Goal: Check status: Check status

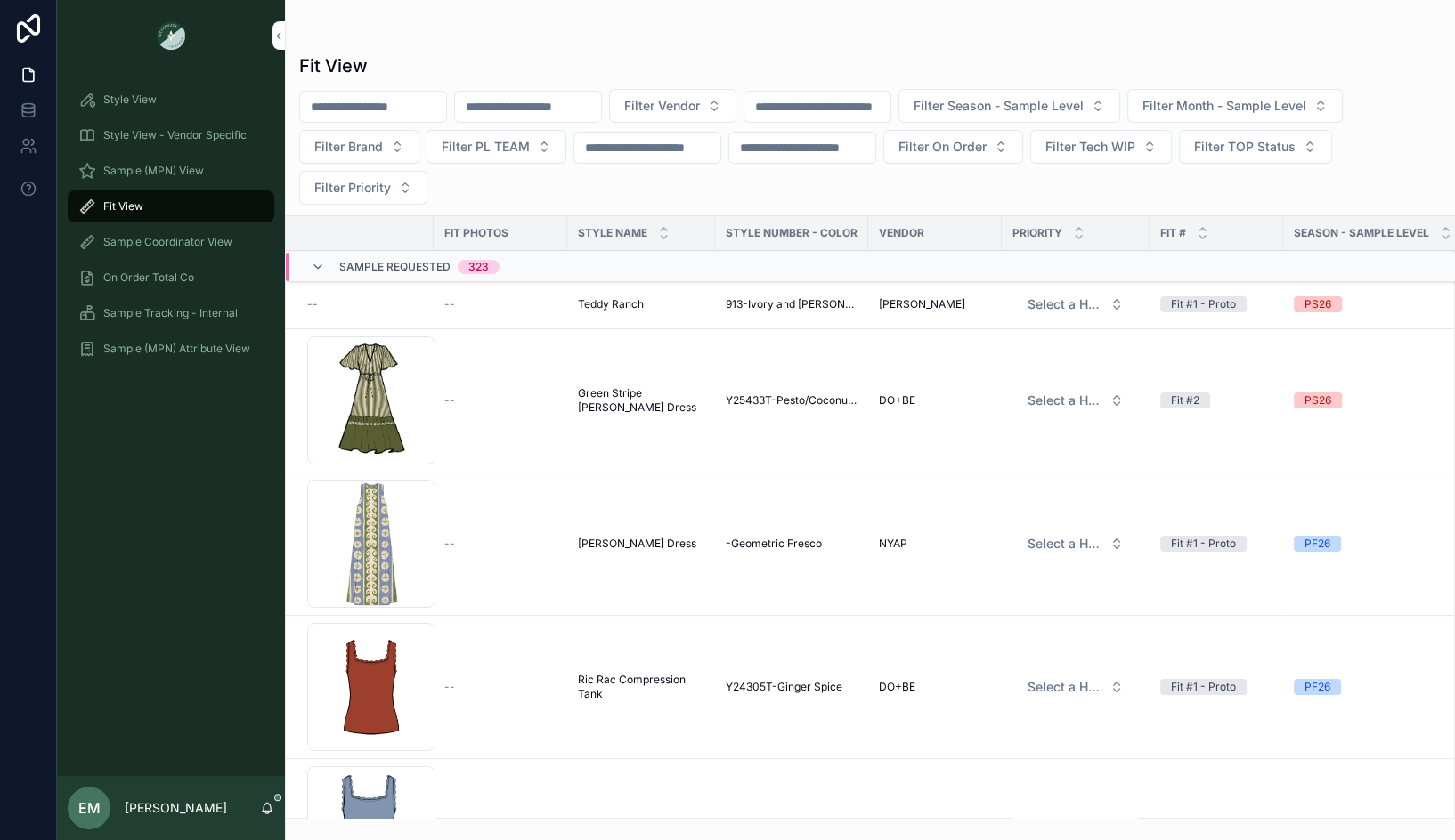
click at [406, 46] on div "Fit View Filter Vendor Filter Season - Sample Level Filter Month - Sample Level…" at bounding box center [869, 431] width 1169 height 777
click at [369, 260] on span "Sample Requested" at bounding box center [395, 267] width 112 height 14
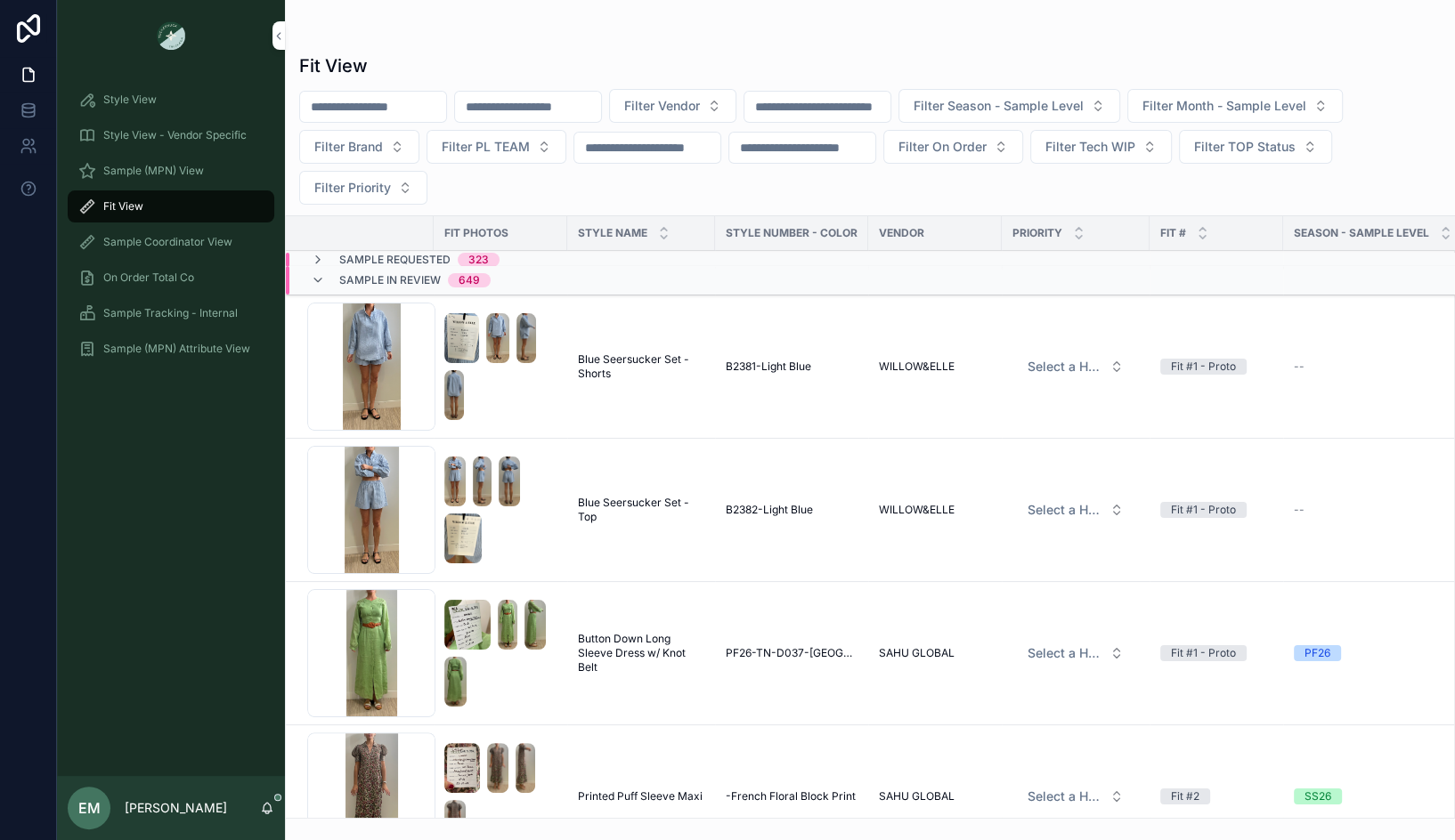
click at [530, 253] on div "Sample Requested 323" at bounding box center [500, 260] width 429 height 14
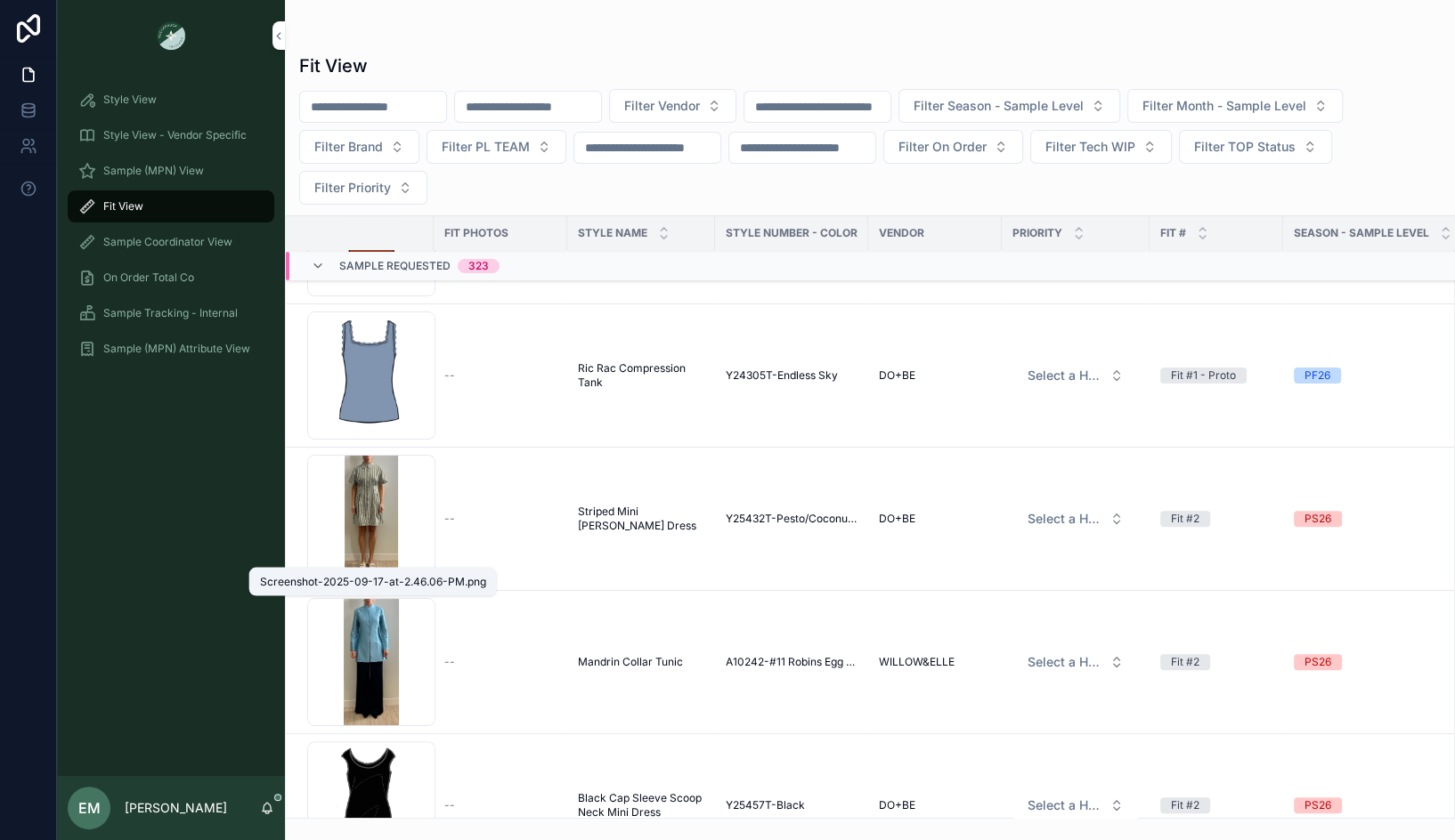
scroll to position [465, 0]
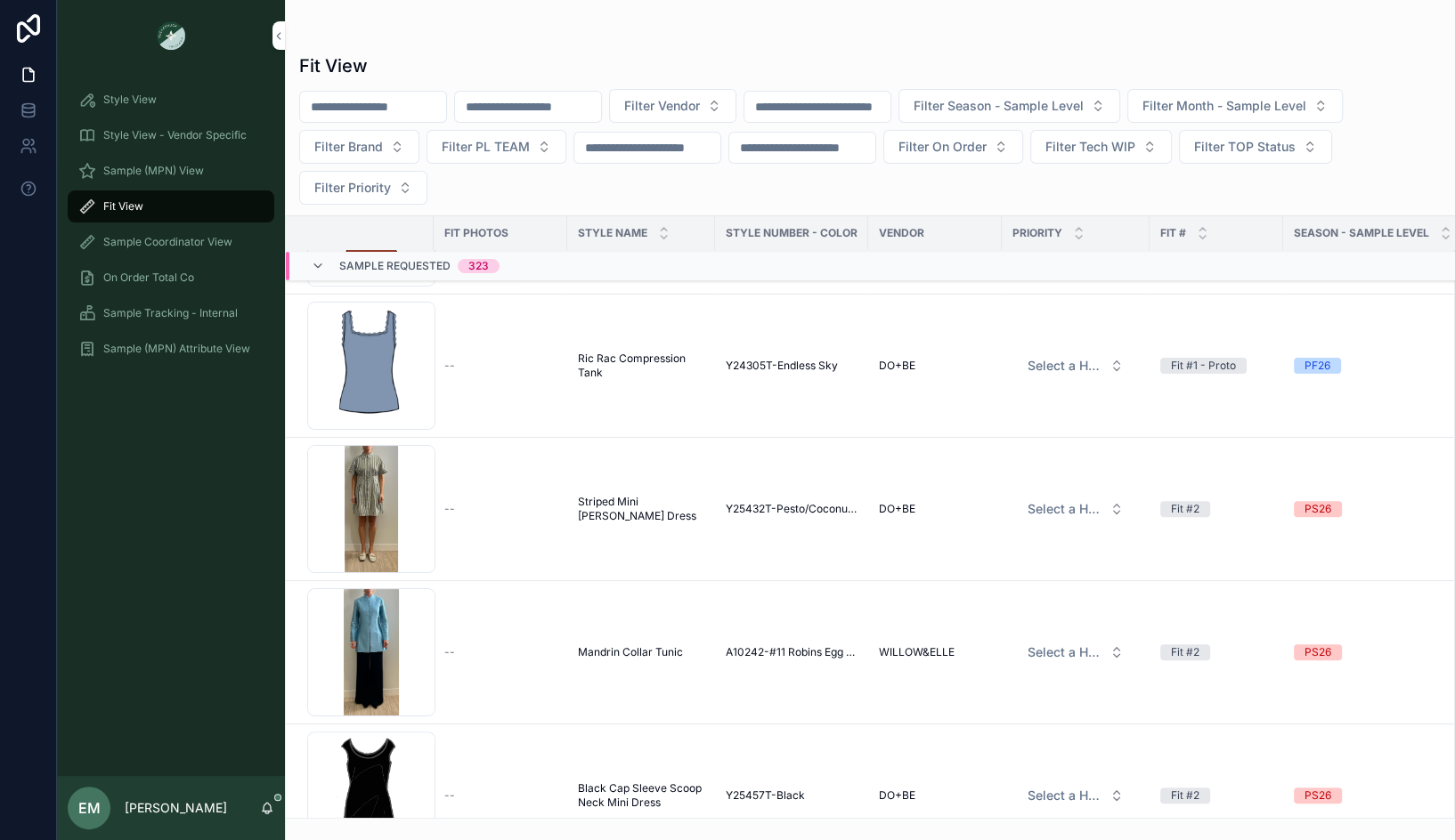
click at [165, 315] on span "Sample Tracking - Internal" at bounding box center [170, 313] width 135 height 14
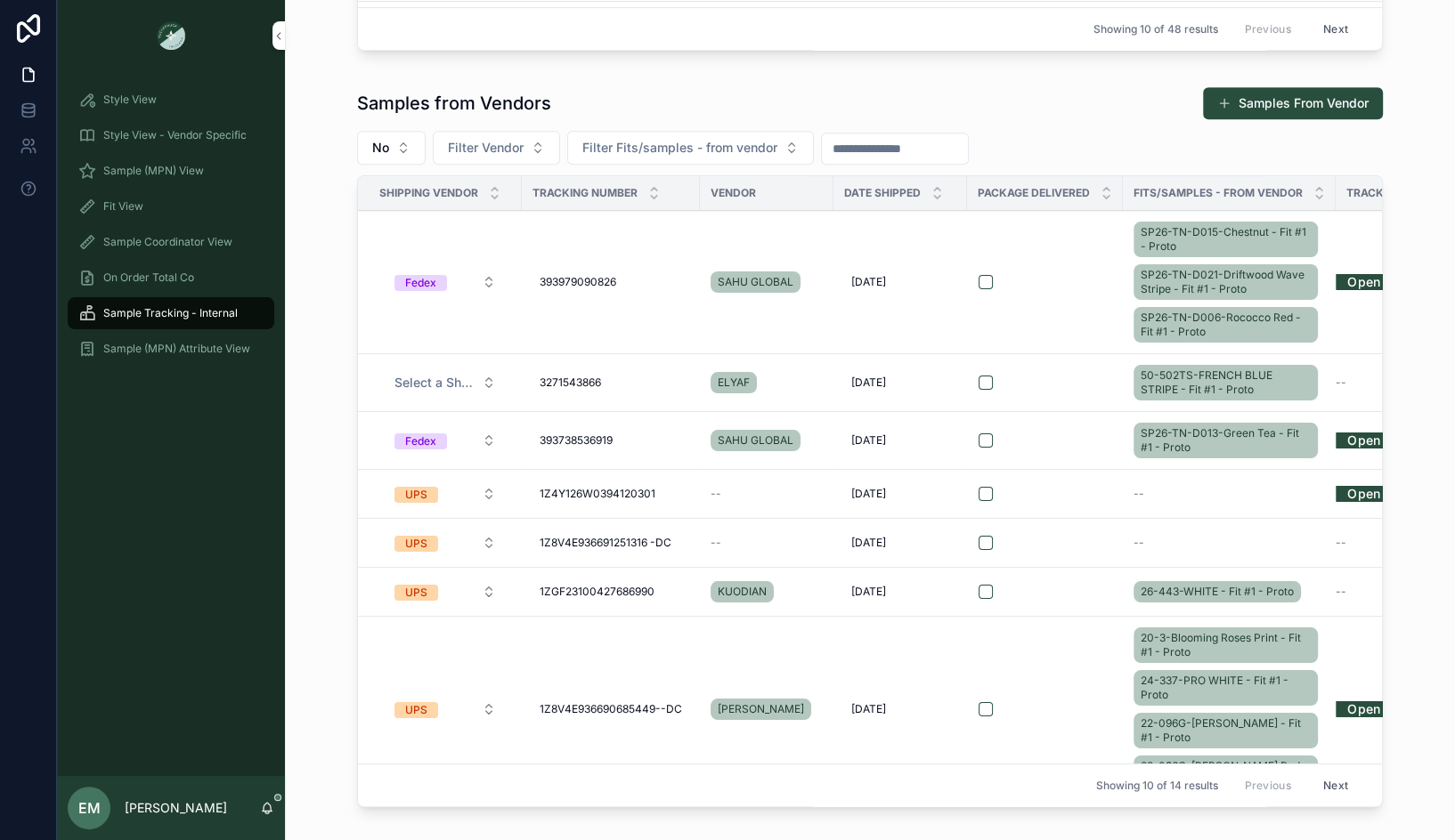
scroll to position [764, 0]
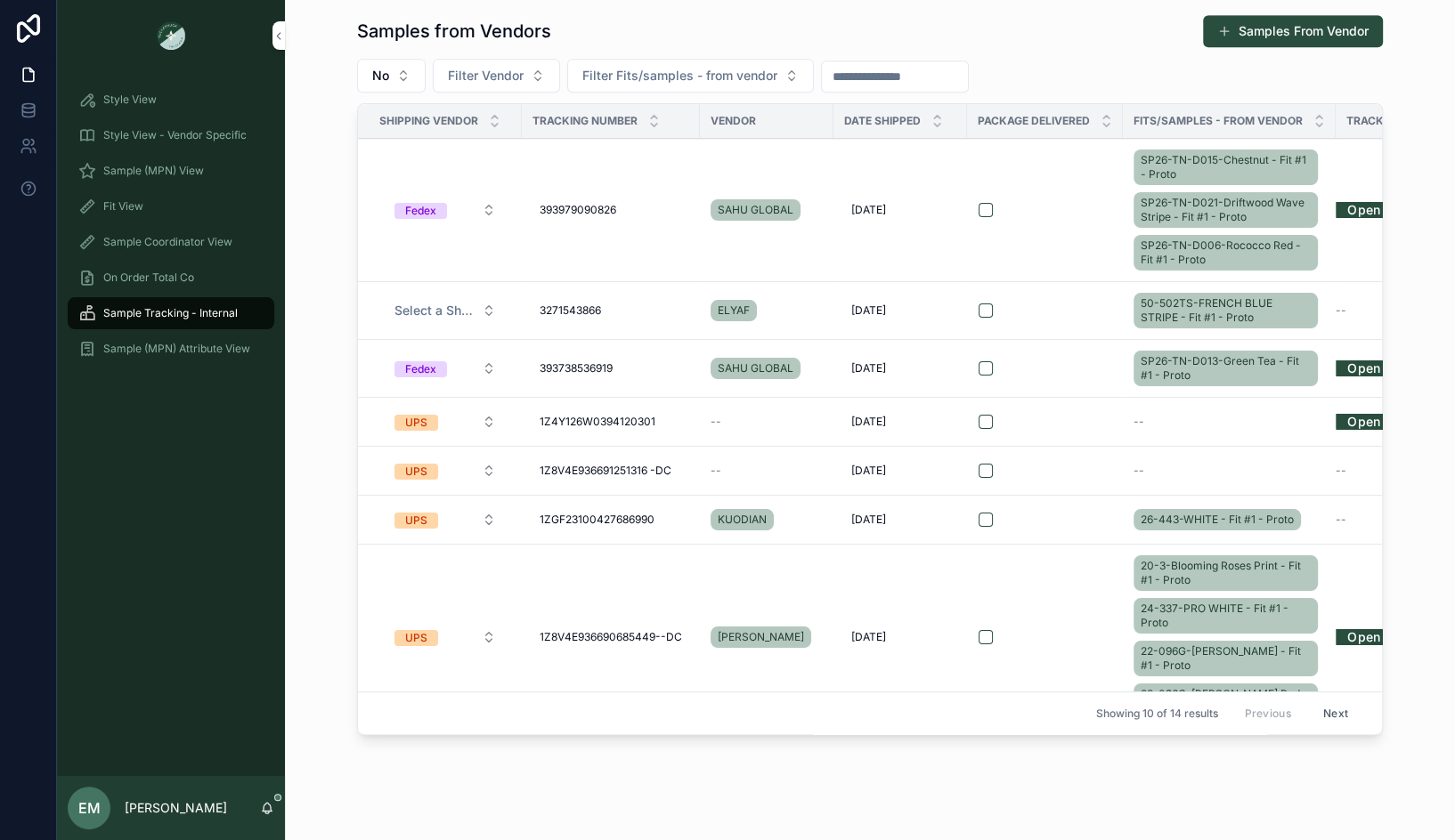
click at [542, 369] on span "393738536919" at bounding box center [576, 369] width 73 height 14
click at [585, 389] on input "**********" at bounding box center [625, 390] width 169 height 25
click at [1029, 340] on td "scrollable content" at bounding box center [1044, 369] width 156 height 58
click at [1061, 362] on div "scrollable content" at bounding box center [1044, 369] width 133 height 14
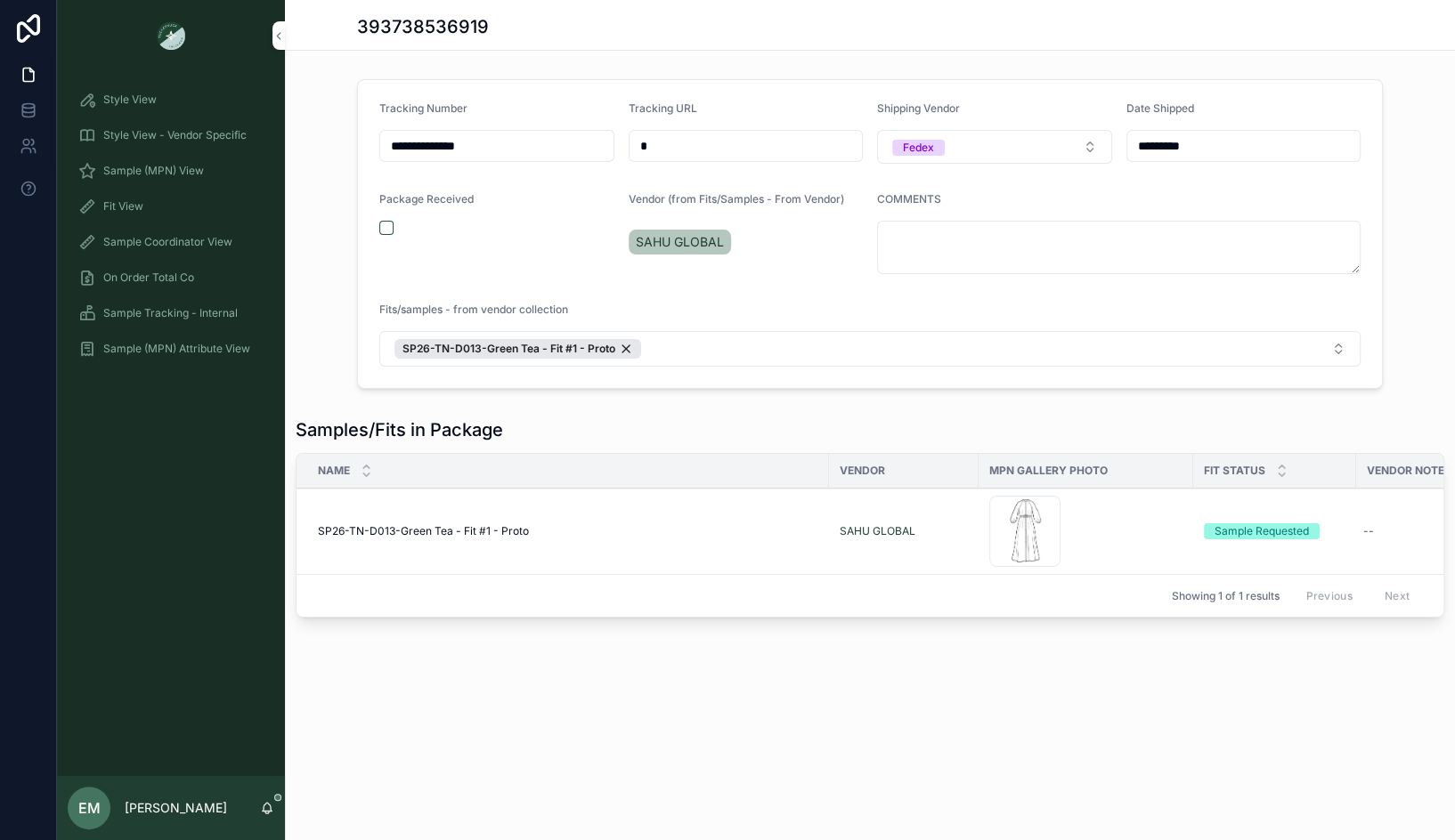
click at [711, 525] on div "SP26-TN-D013-Green Tea - Fit #1 - Proto SP26-TN-D013-Green Tea - Fit #1 - Proto" at bounding box center [568, 531] width 500 height 14
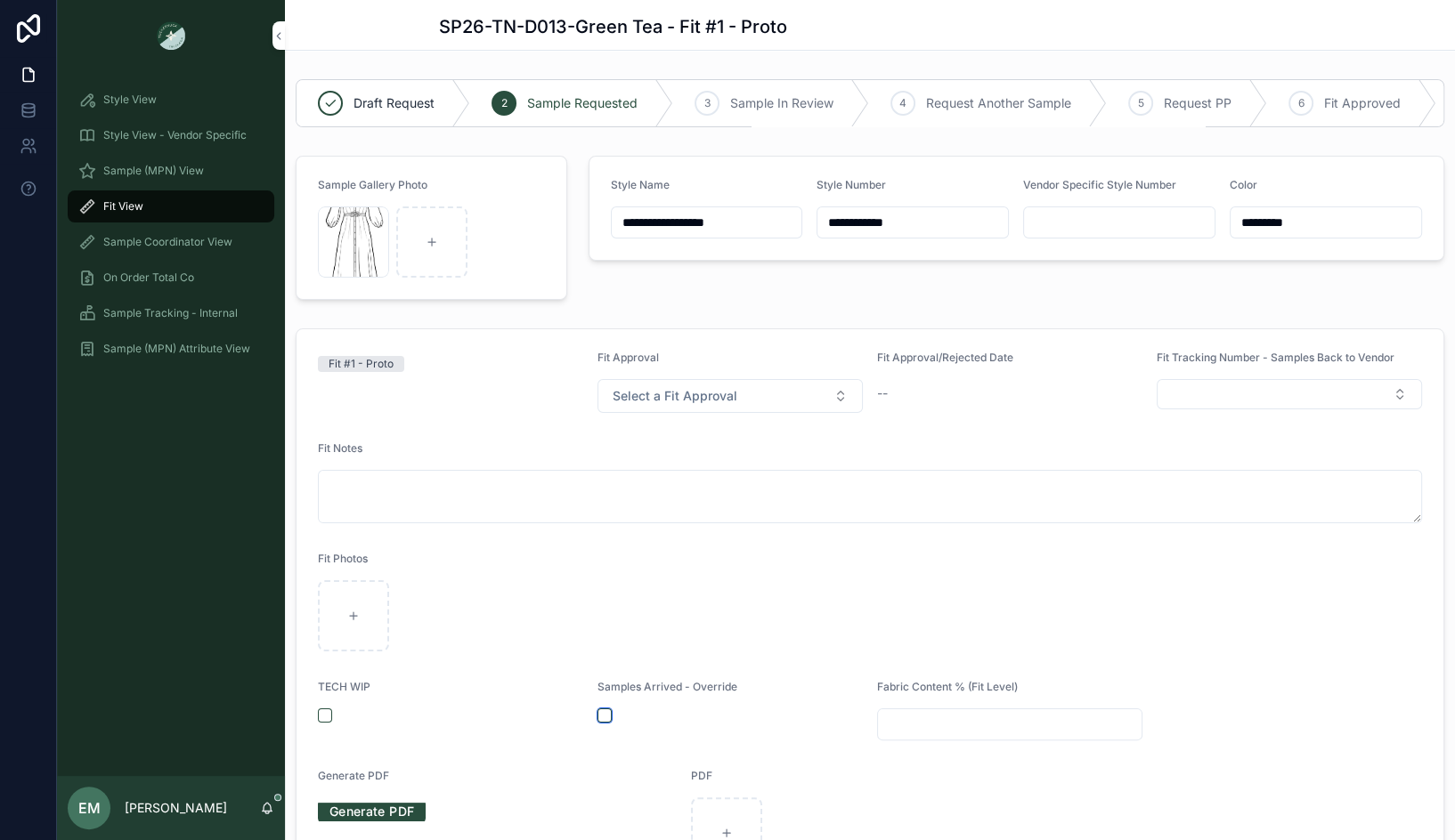
click at [606, 715] on button "scrollable content" at bounding box center [604, 716] width 14 height 14
click at [636, 273] on div "**********" at bounding box center [1016, 229] width 877 height 159
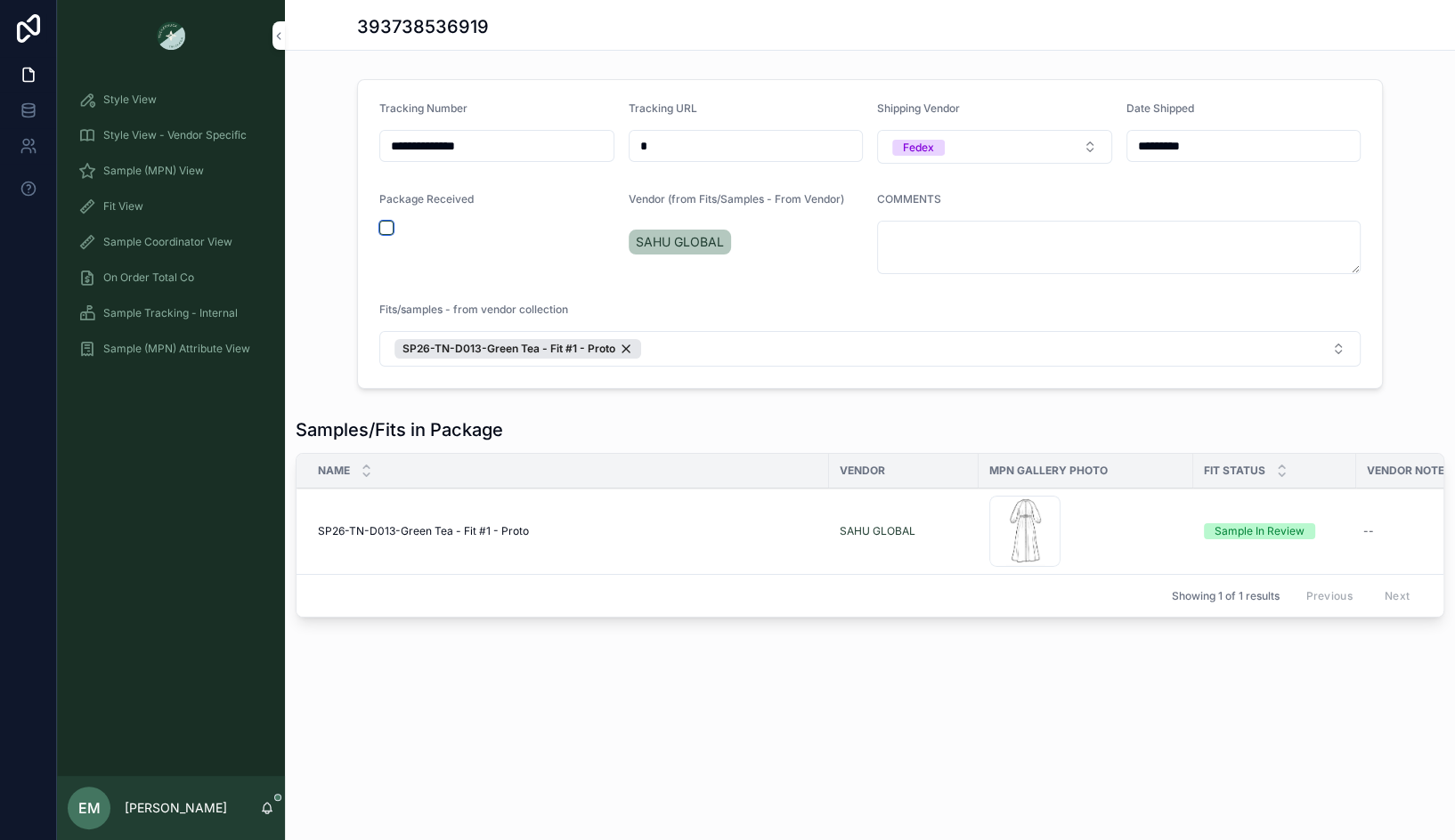
click at [380, 224] on button "scrollable content" at bounding box center [387, 228] width 14 height 14
click at [182, 319] on span "Sample Tracking - Internal" at bounding box center [170, 313] width 135 height 14
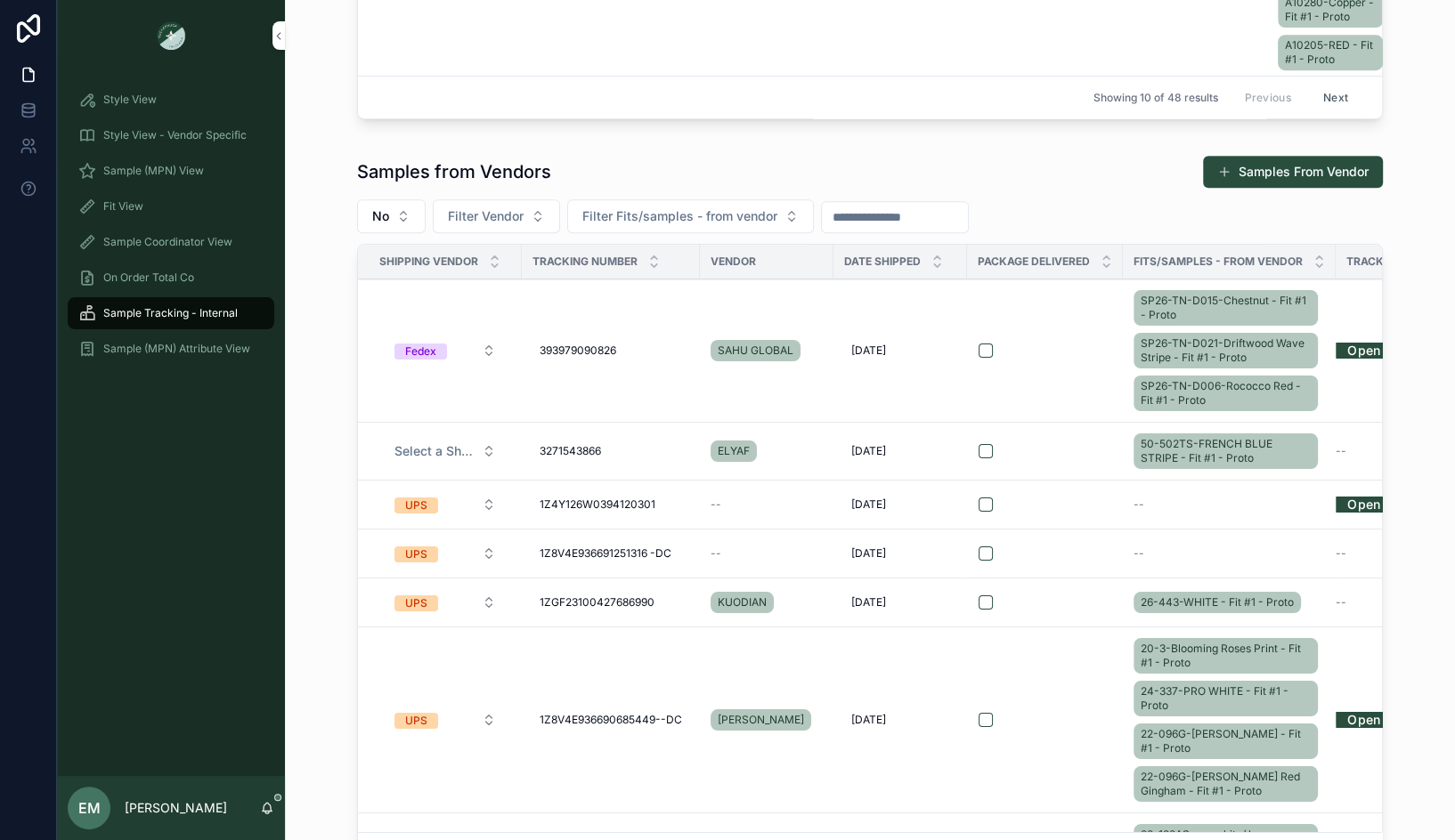
scroll to position [675, 0]
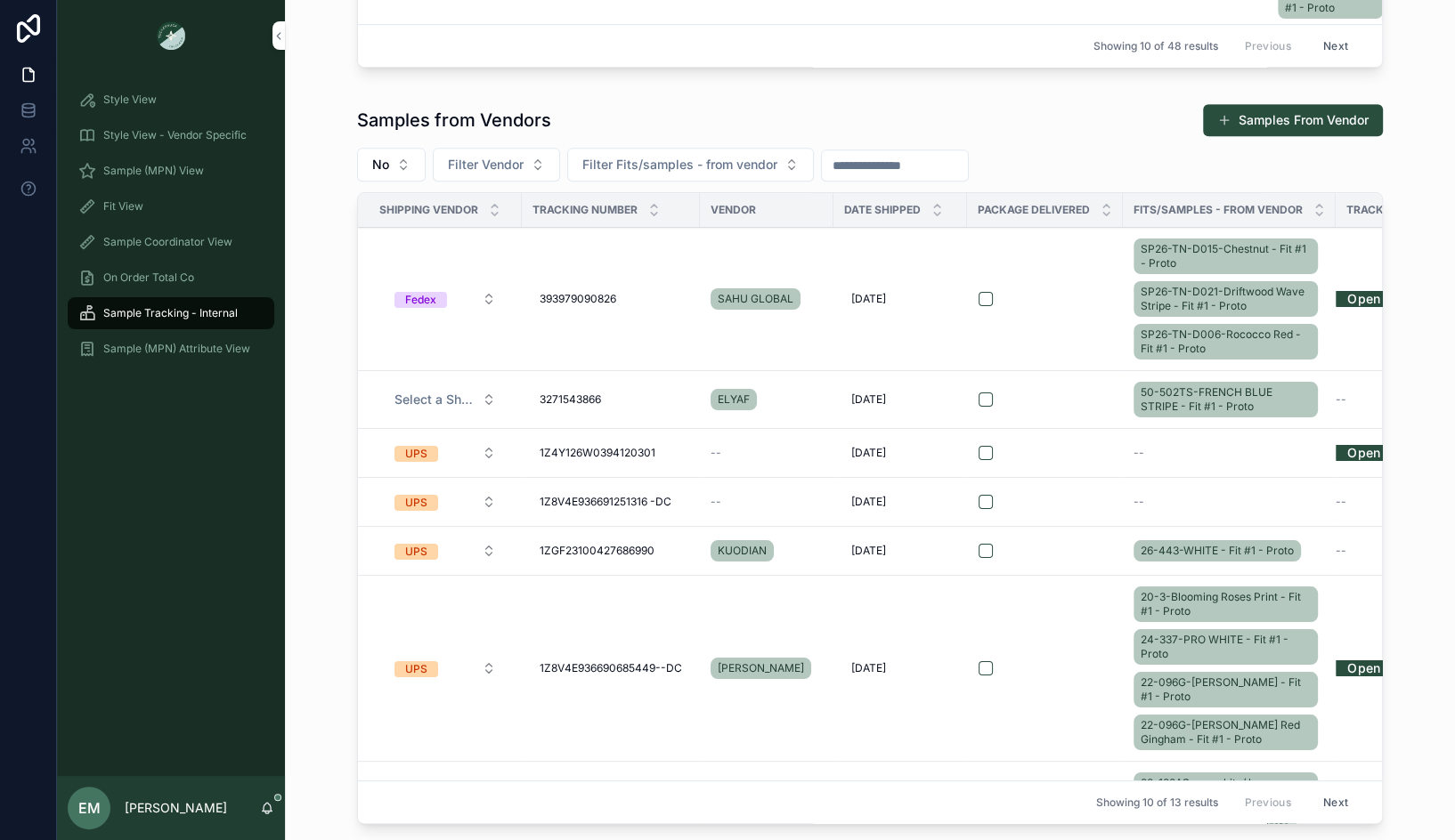
click at [586, 292] on span "393979090826" at bounding box center [578, 299] width 77 height 14
click at [594, 325] on input "**********" at bounding box center [625, 321] width 169 height 25
click at [312, 435] on div "Samples from Vendors Samples From Vendor No Filter Vendor Filter Fits/samples -…" at bounding box center [869, 468] width 1142 height 743
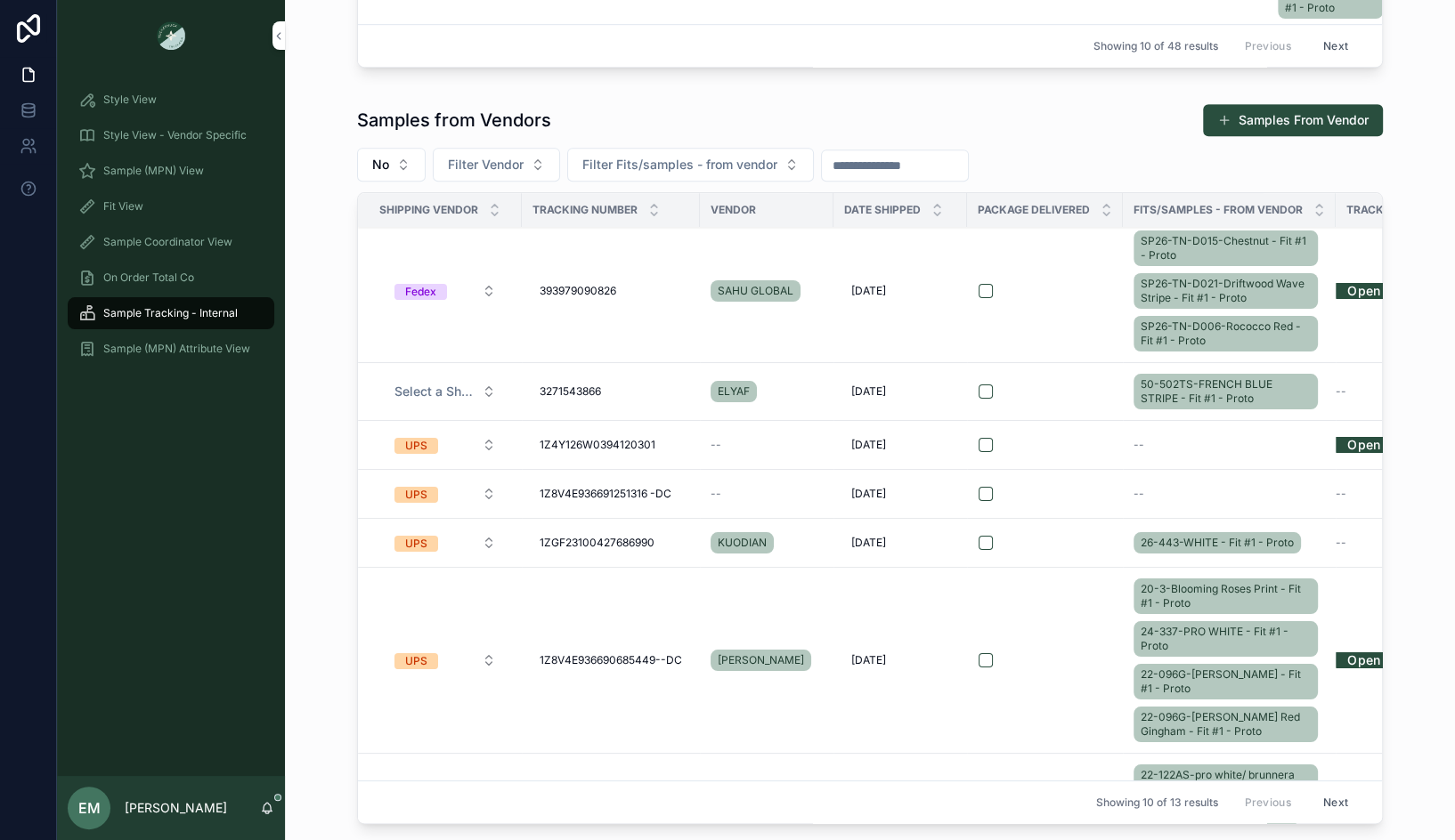
scroll to position [0, 0]
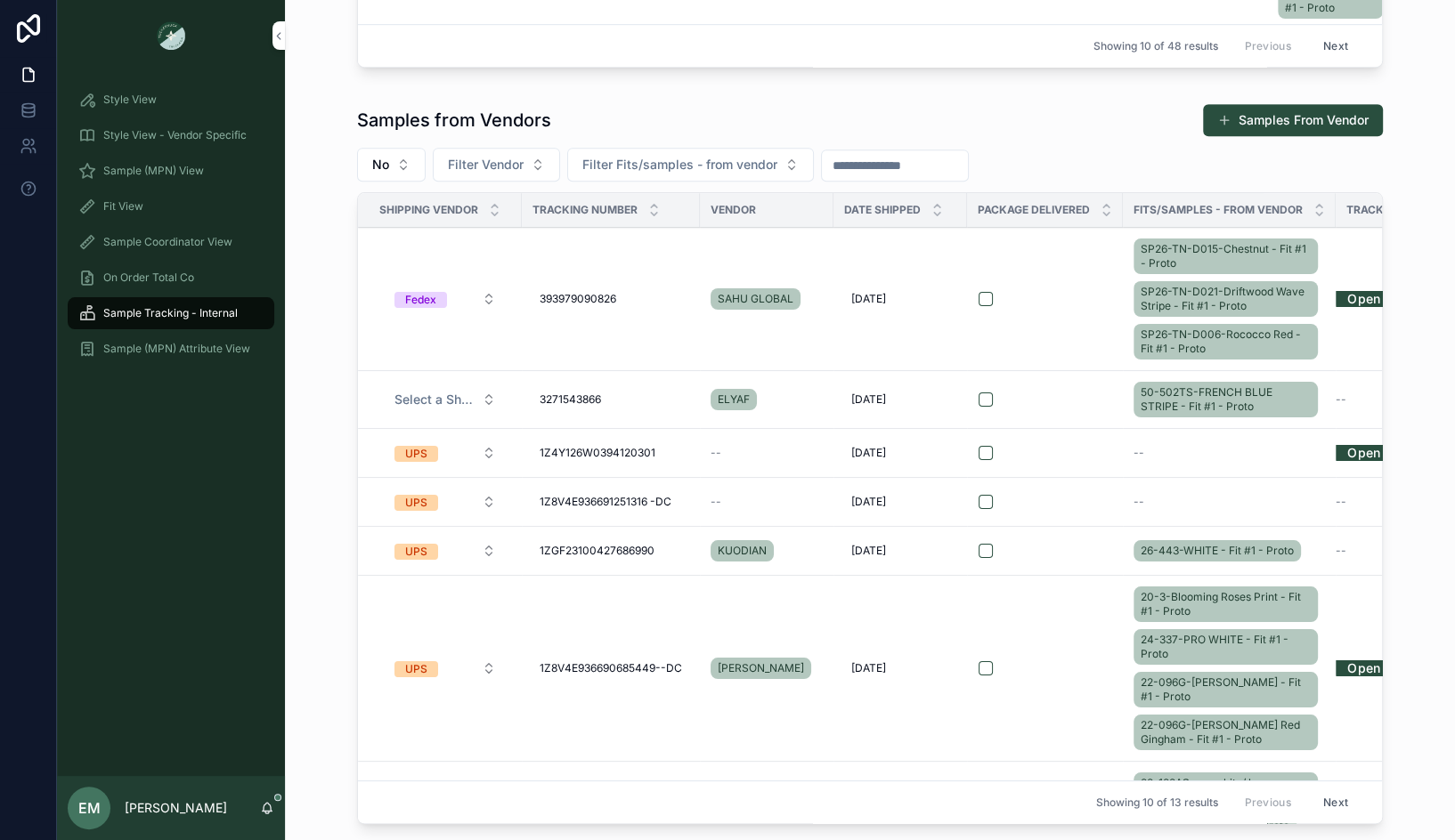
click at [129, 198] on div "Fit View" at bounding box center [170, 206] width 185 height 29
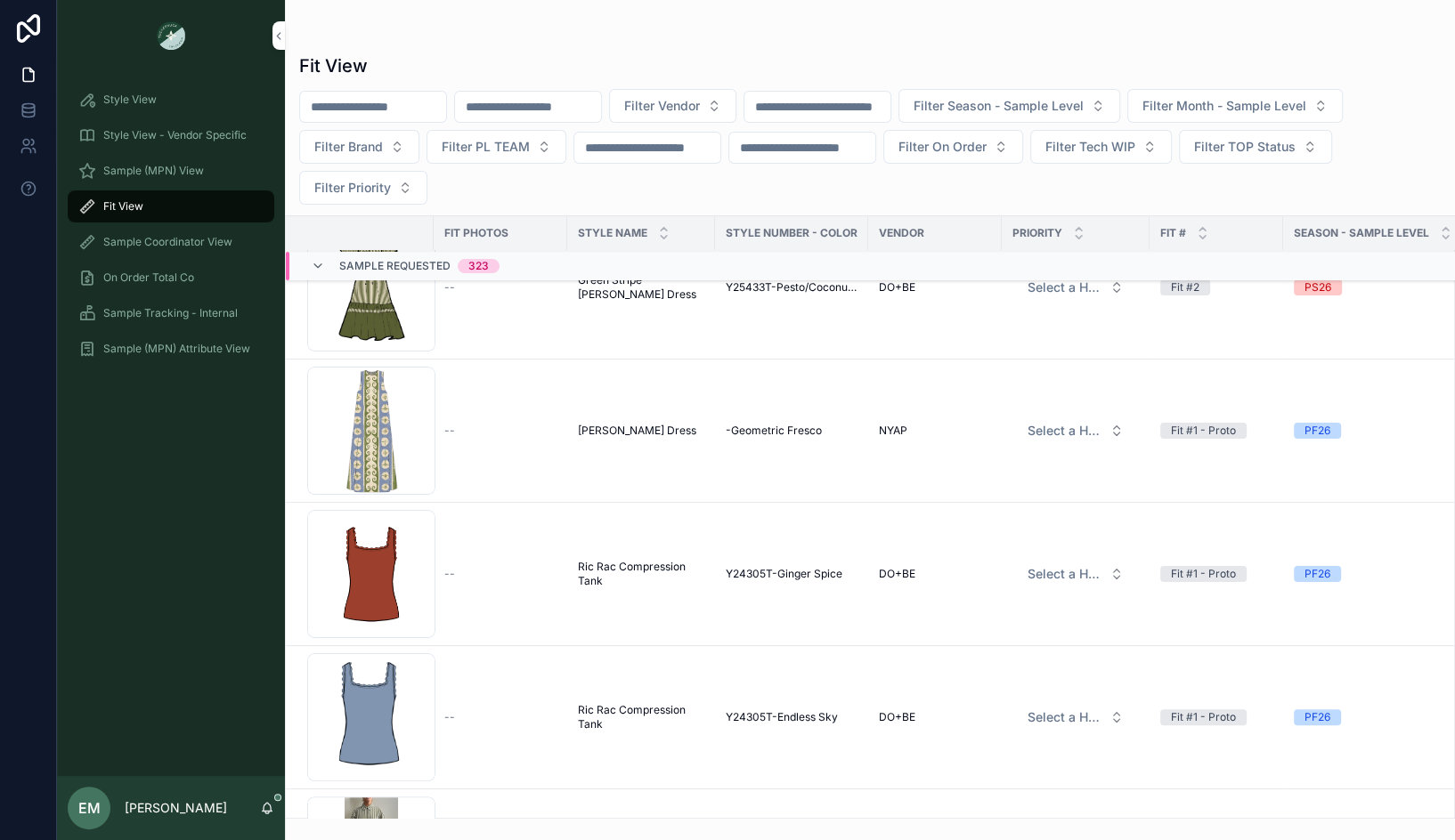
scroll to position [283, 0]
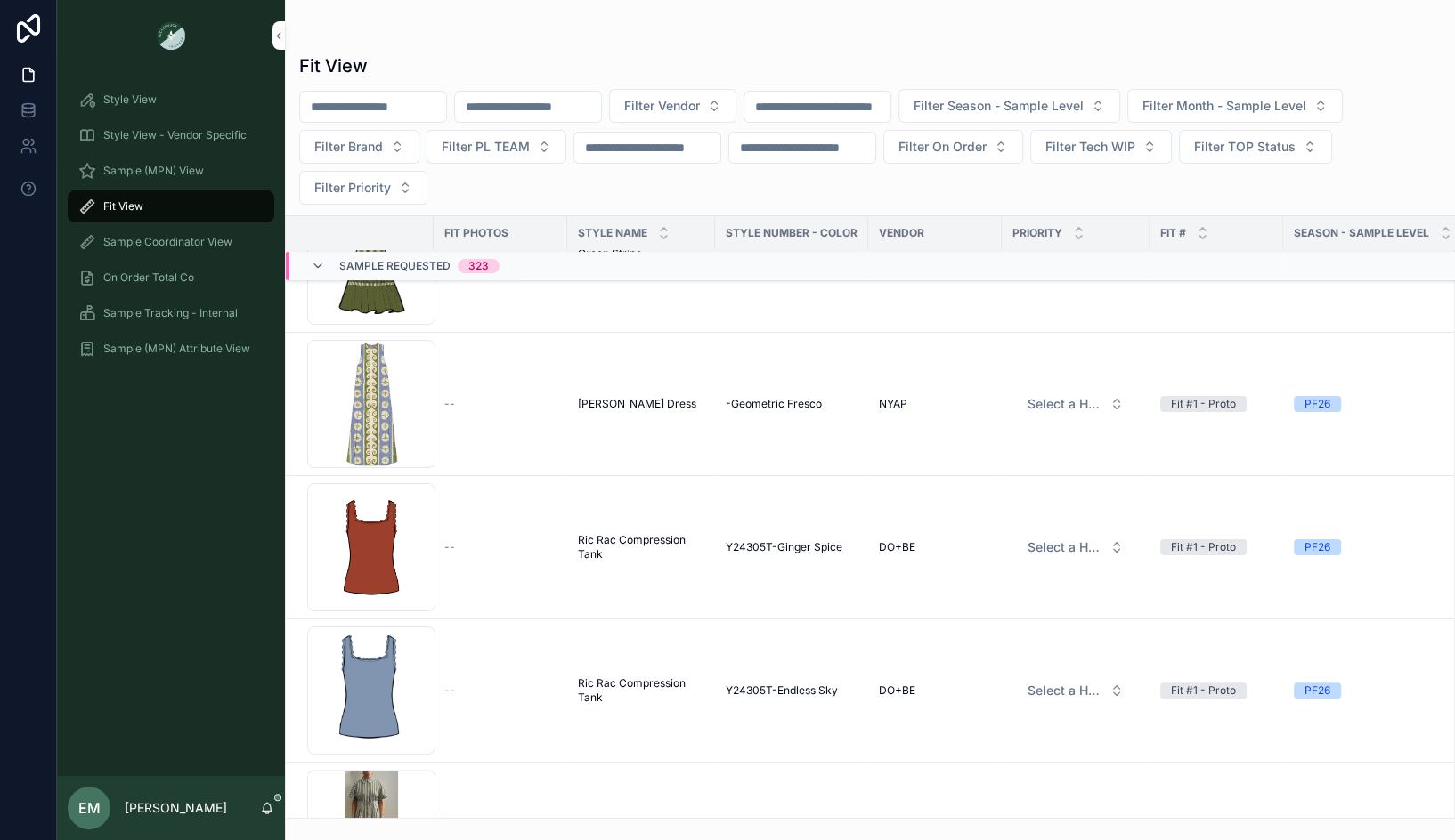
click at [688, 95] on button "Filter Vendor" at bounding box center [672, 106] width 128 height 34
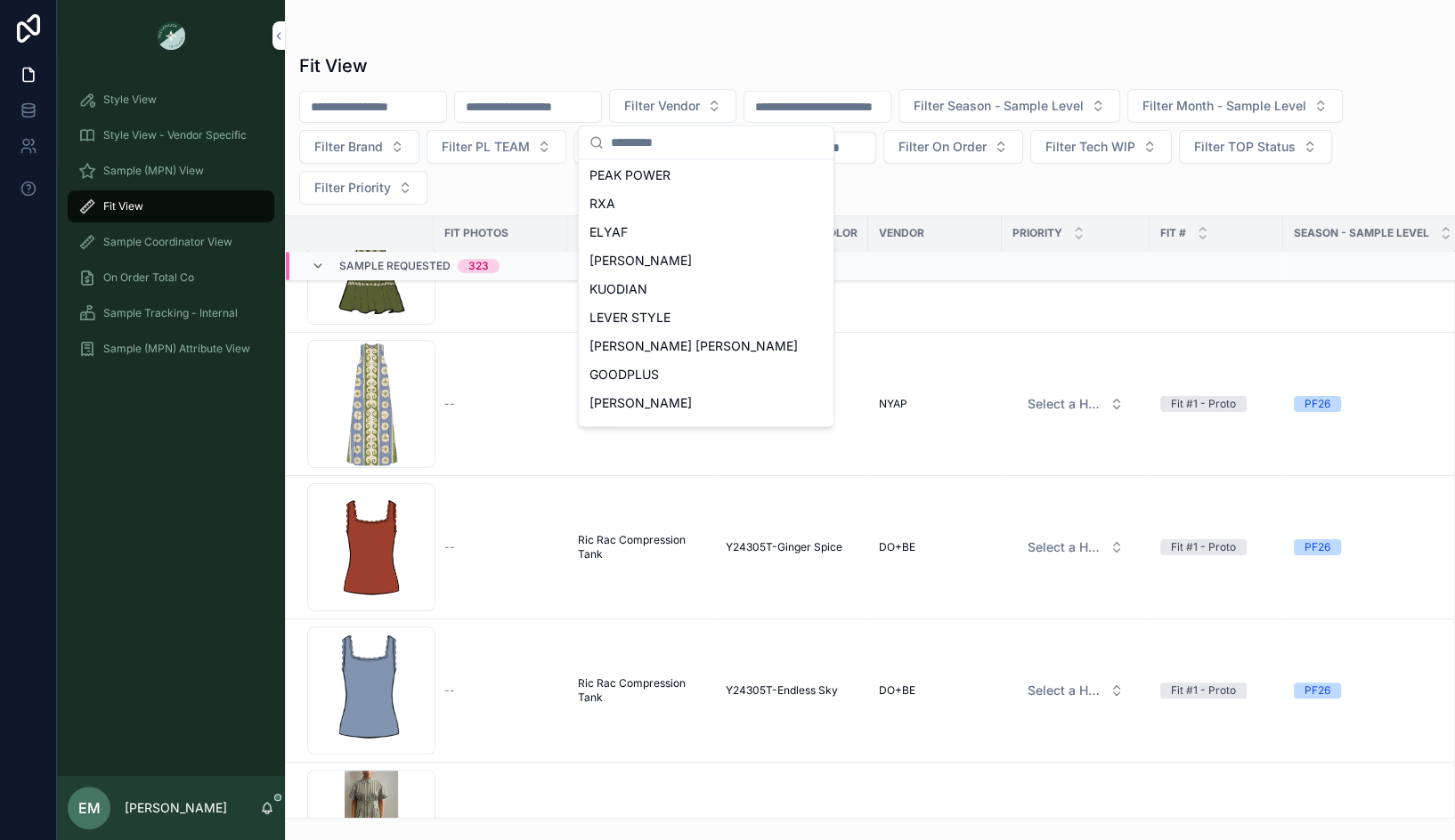
scroll to position [655, 0]
click at [666, 272] on div "[PERSON_NAME]" at bounding box center [705, 262] width 247 height 29
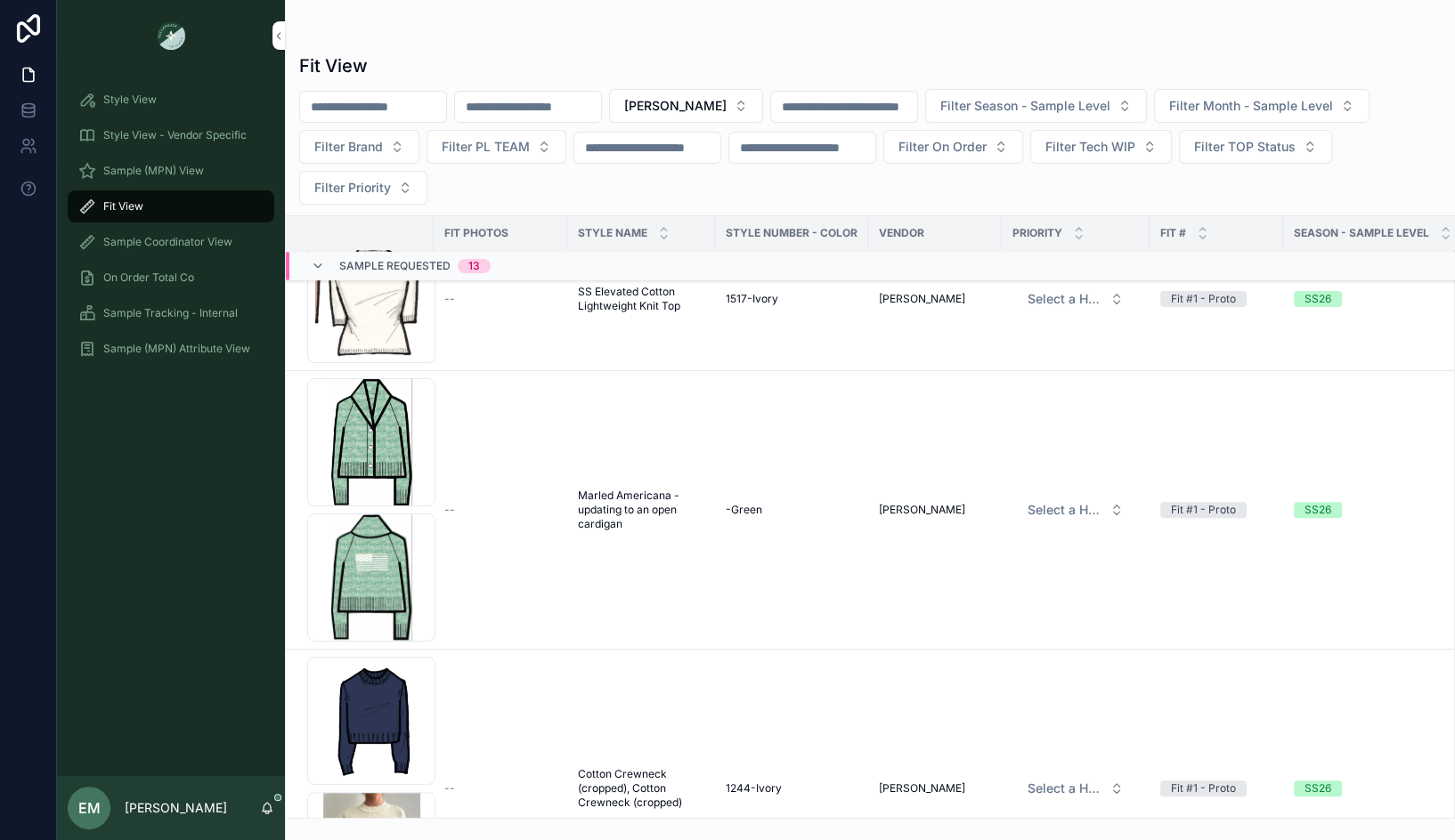
click at [672, 653] on td "Cotton Crewneck (cropped), Cotton Crewneck (cropped) Cotton Crewneck (cropped),…" at bounding box center [641, 789] width 148 height 279
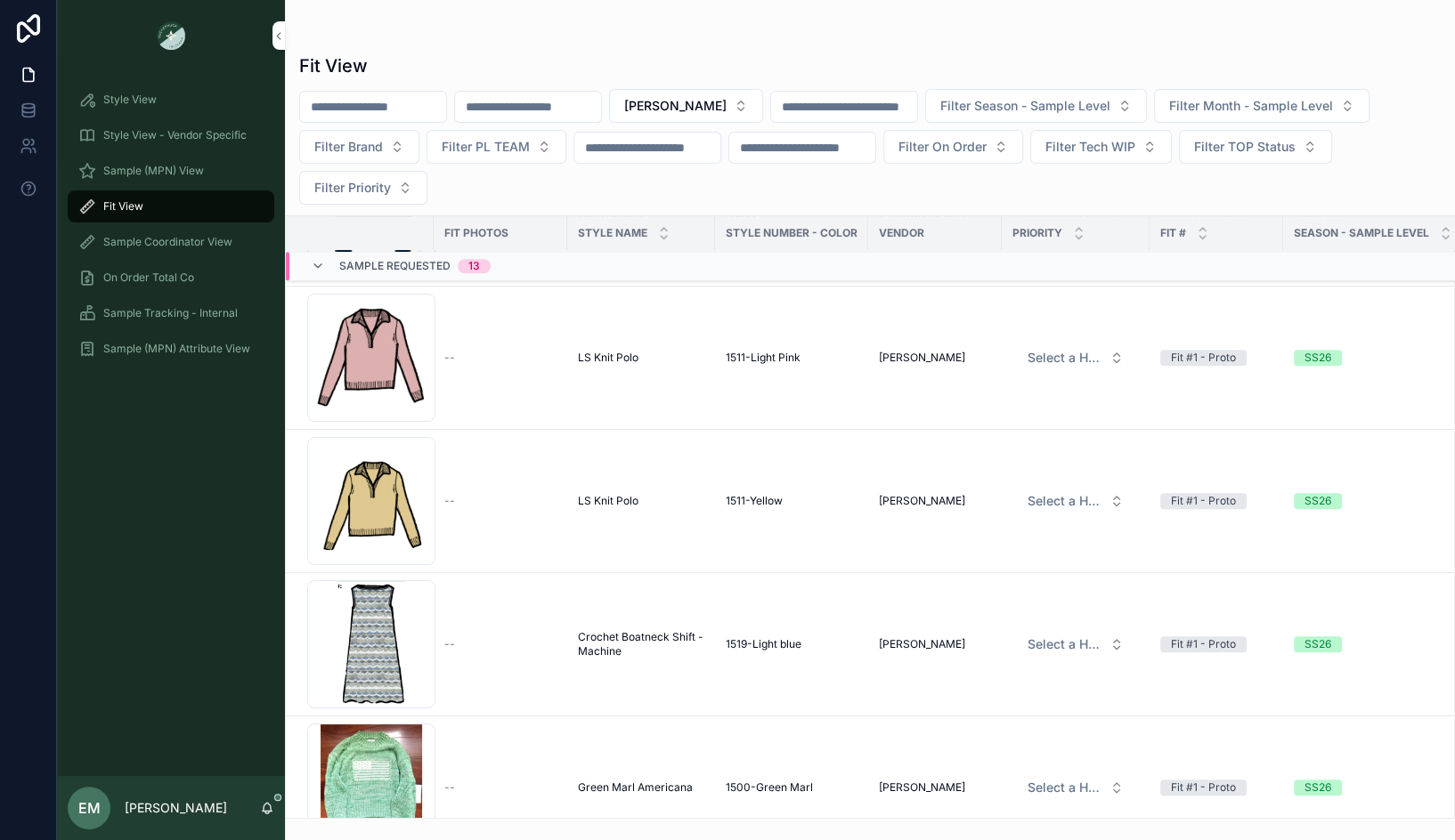
scroll to position [1510, 0]
